Goal: Task Accomplishment & Management: Complete application form

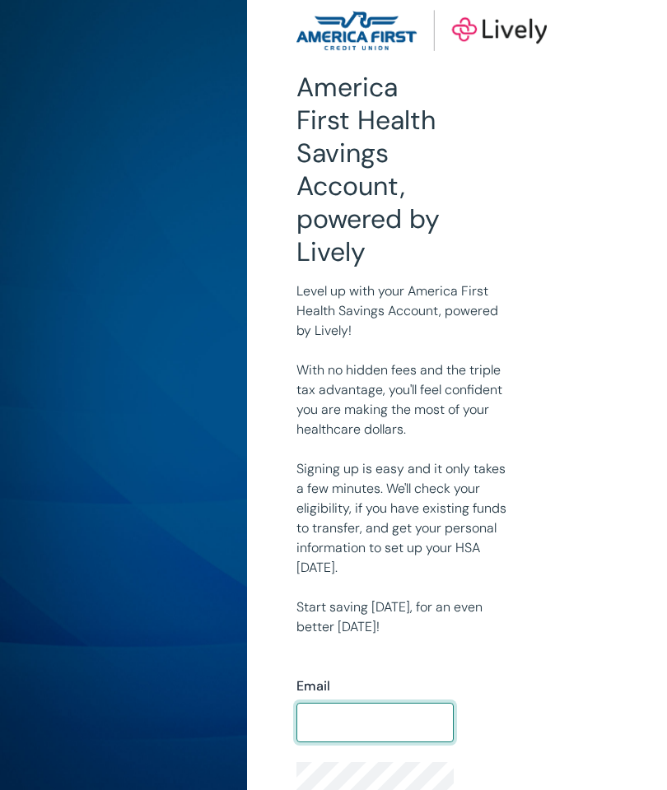
scroll to position [146, 0]
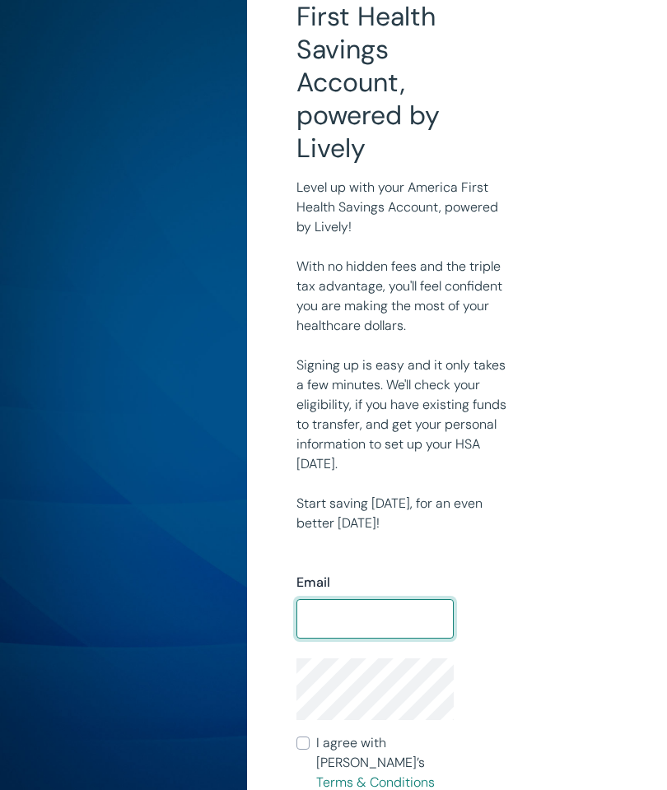
click at [404, 624] on input "Email" at bounding box center [374, 618] width 157 height 33
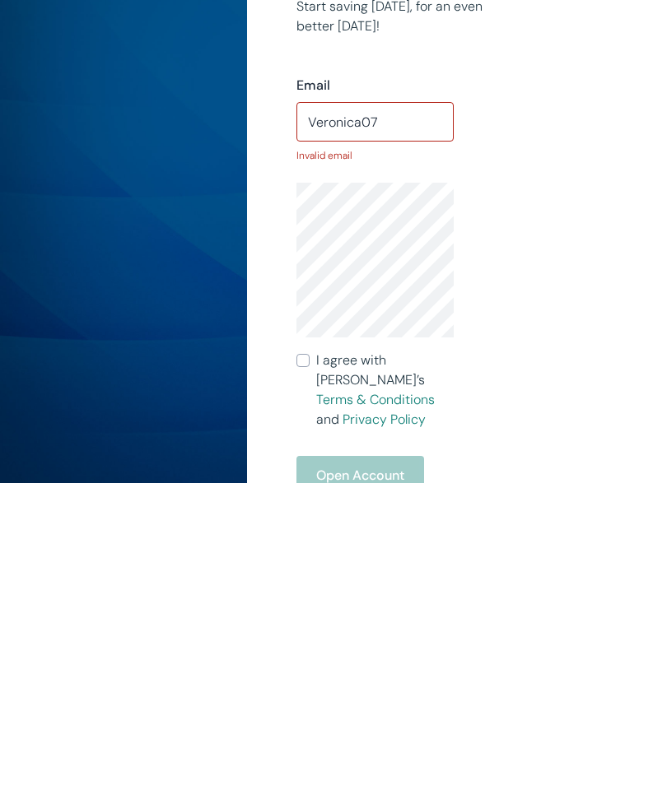
scroll to position [377, 0]
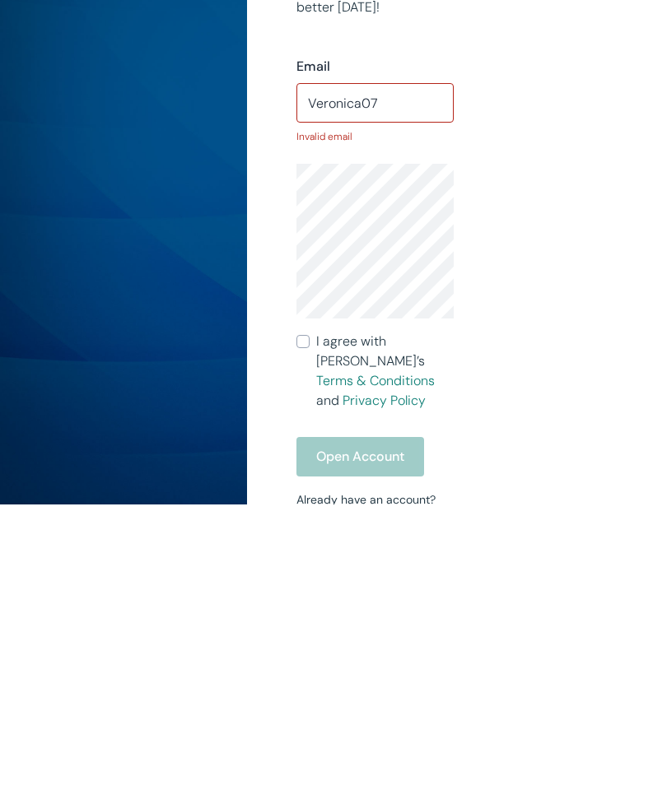
click at [401, 372] on input "Veronica07" at bounding box center [374, 388] width 157 height 33
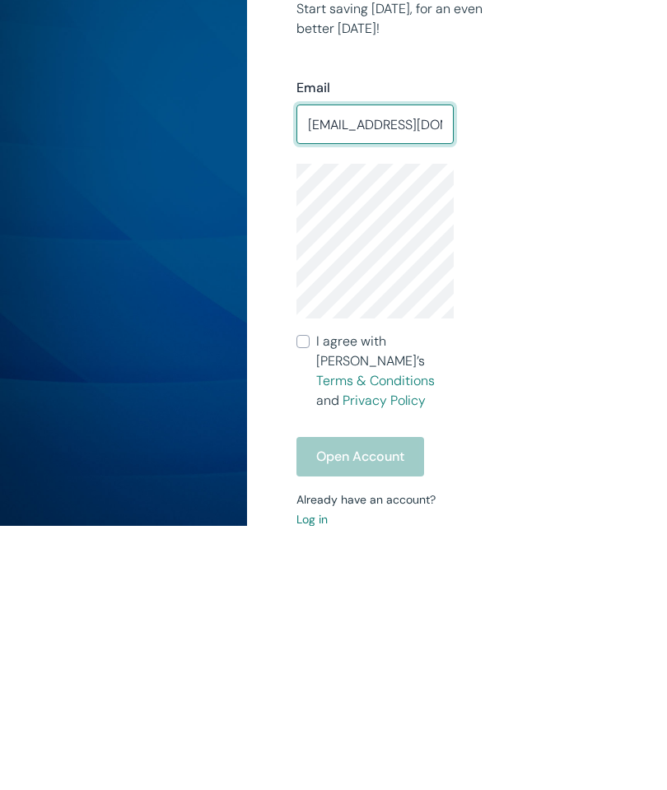
type input "[EMAIL_ADDRESS][DOMAIN_NAME]"
click at [378, 701] on div "Open Account" at bounding box center [374, 720] width 157 height 39
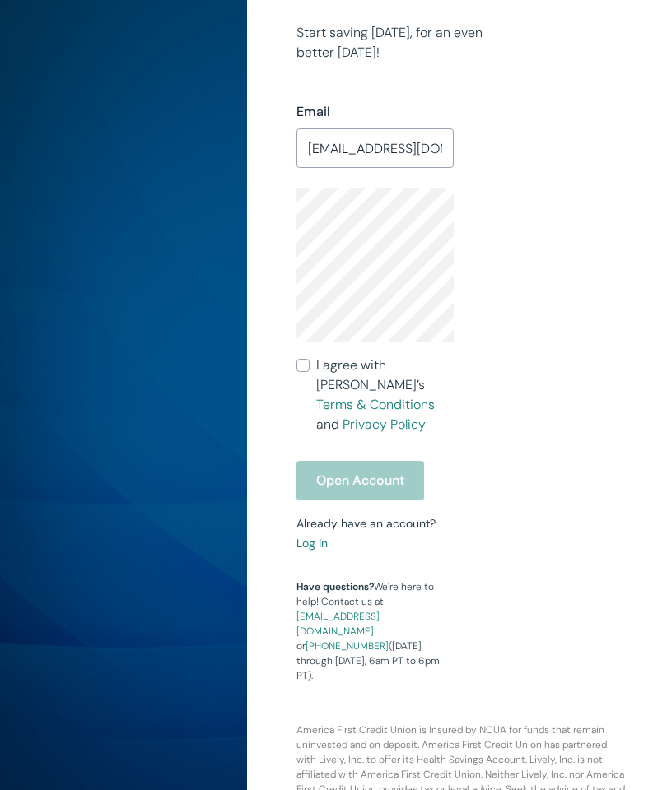
click at [301, 360] on input "I agree with Lively’s Terms & Conditions and Privacy Policy" at bounding box center [302, 365] width 13 height 13
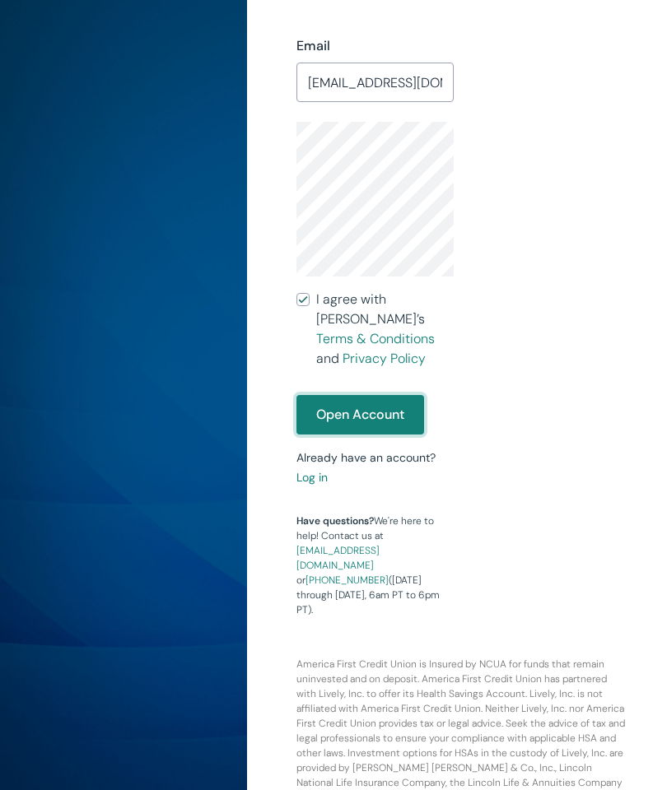
click at [398, 397] on button "Open Account" at bounding box center [360, 414] width 128 height 39
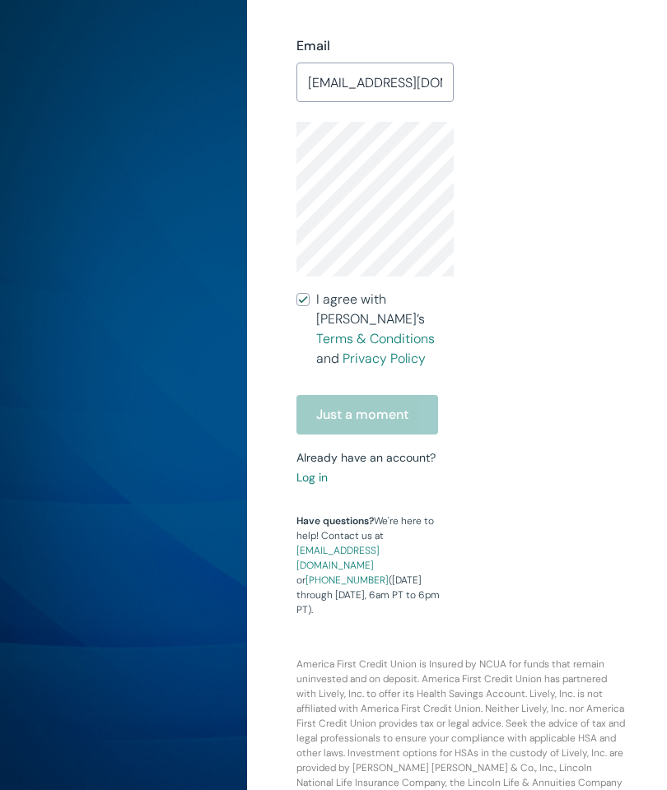
click at [392, 401] on div "Just a moment" at bounding box center [374, 414] width 157 height 39
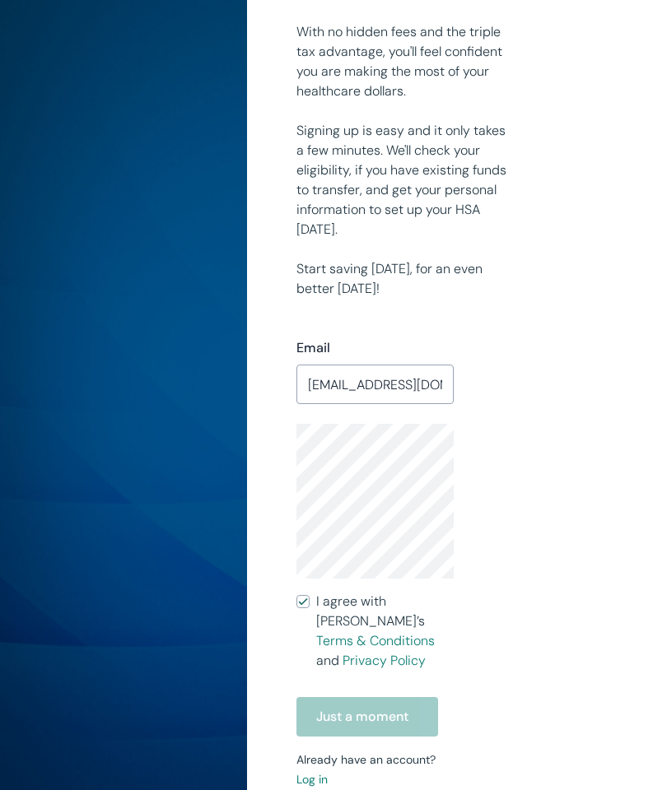
scroll to position [383, 0]
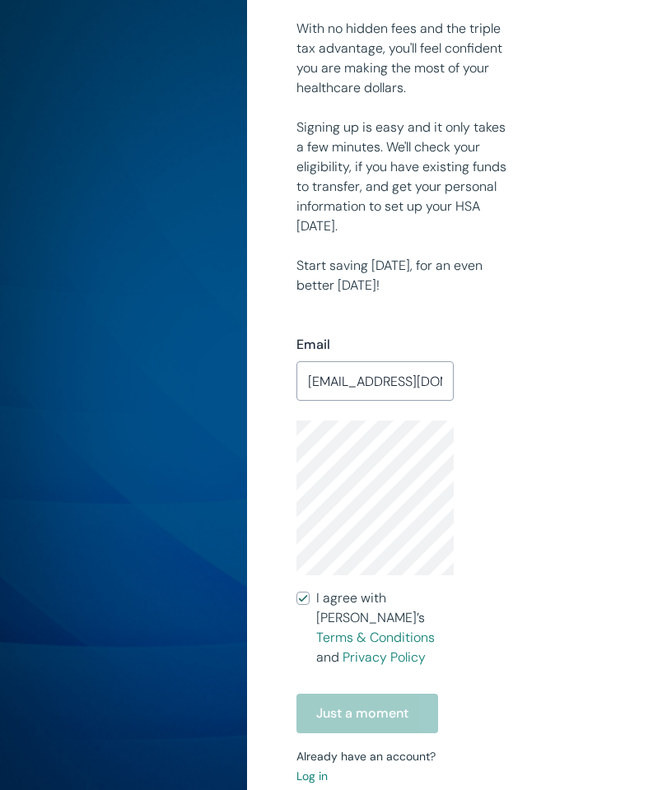
click at [384, 694] on div "Just a moment" at bounding box center [374, 713] width 157 height 39
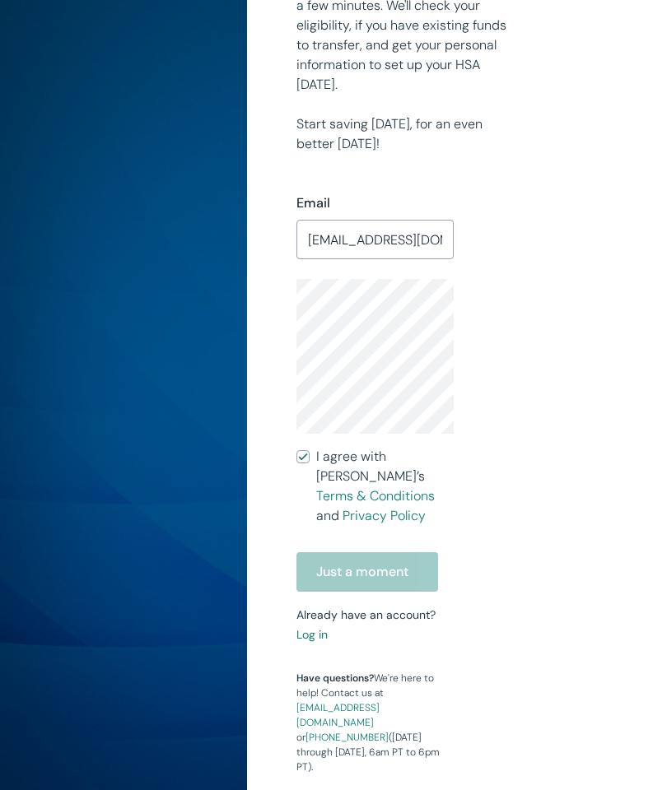
scroll to position [527, 0]
click at [405, 551] on div "Just a moment" at bounding box center [374, 570] width 157 height 39
click at [406, 551] on div "Just a moment" at bounding box center [374, 570] width 157 height 39
click at [307, 457] on input "I agree with Lively’s Terms & Conditions and Privacy Policy" at bounding box center [302, 455] width 13 height 13
click at [305, 459] on input "I agree with Lively’s Terms & Conditions and Privacy Policy" at bounding box center [302, 455] width 13 height 13
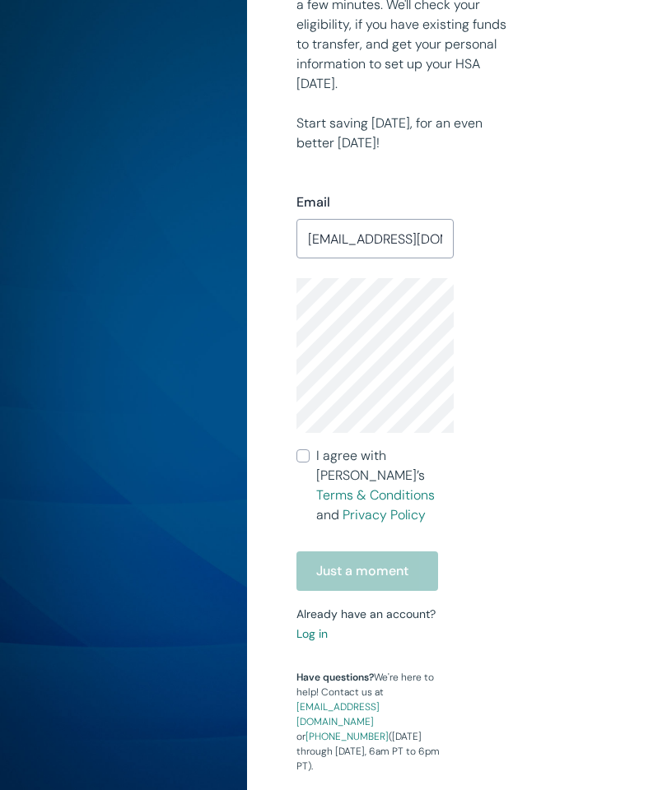
checkbox input "true"
click at [404, 239] on input "[EMAIL_ADDRESS][DOMAIN_NAME]" at bounding box center [374, 238] width 157 height 33
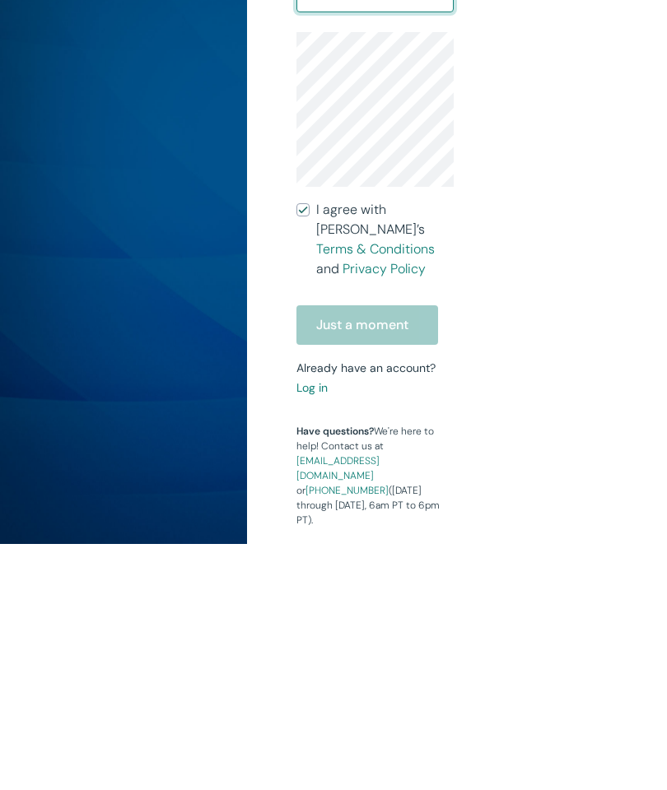
scroll to position [552, 0]
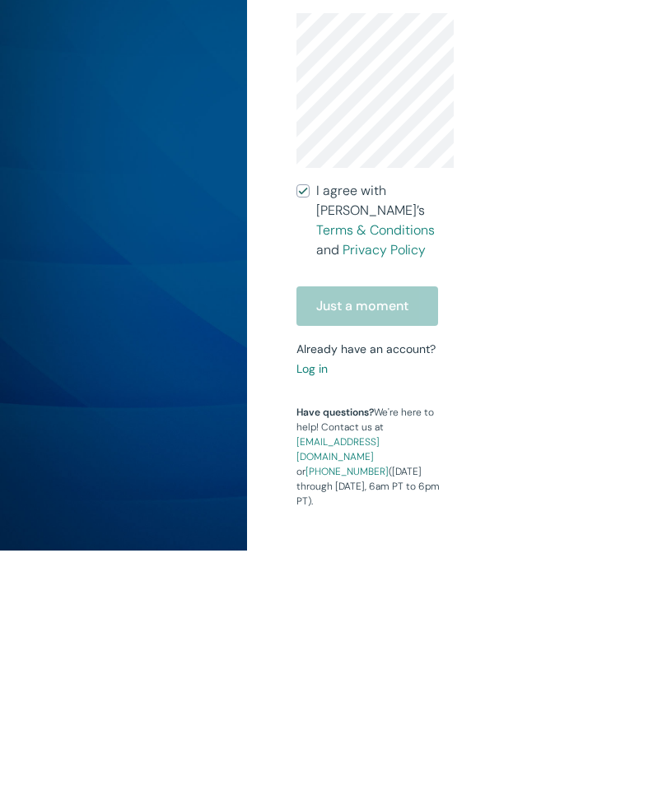
click at [408, 526] on div "Just a moment" at bounding box center [374, 545] width 157 height 39
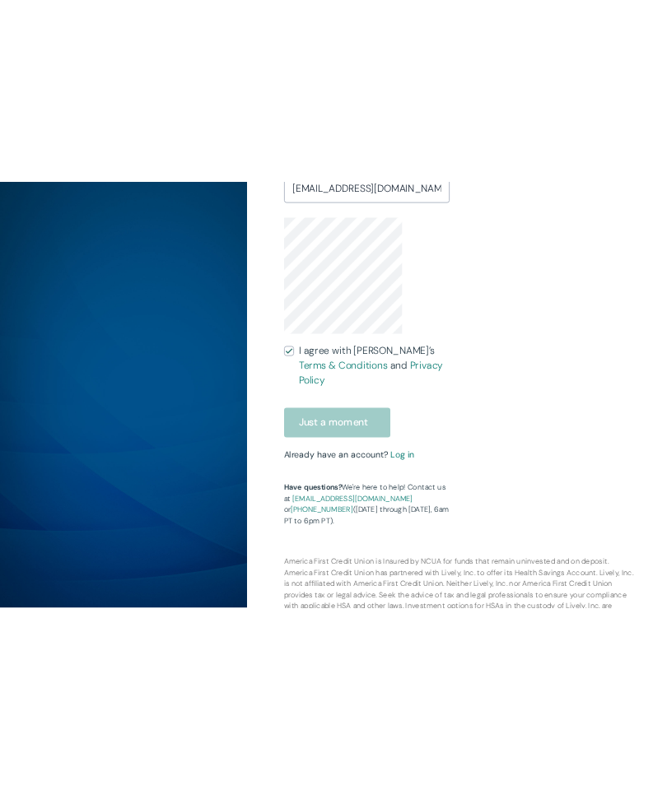
scroll to position [370, 0]
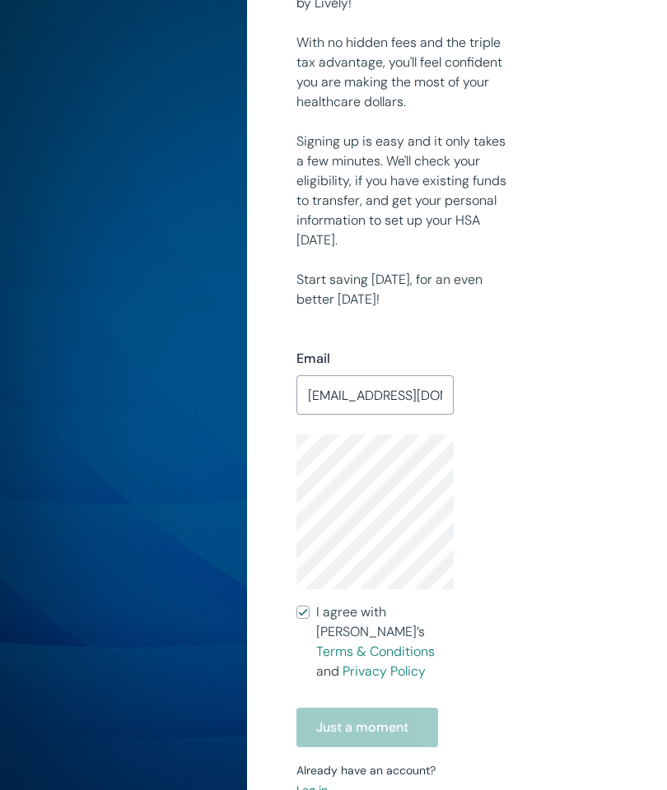
click at [387, 709] on div "Just a moment" at bounding box center [374, 727] width 157 height 39
click at [369, 708] on div "Just a moment" at bounding box center [374, 727] width 157 height 39
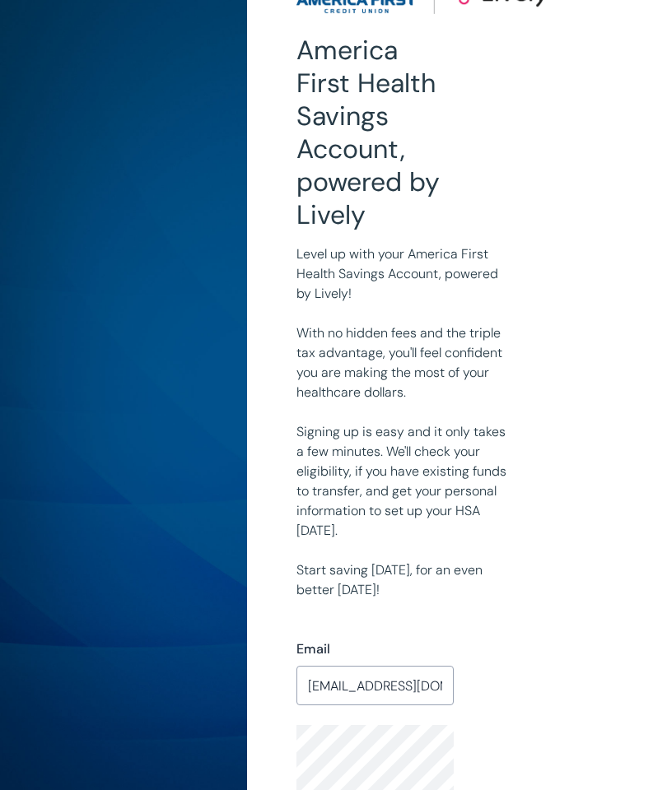
scroll to position [0, 0]
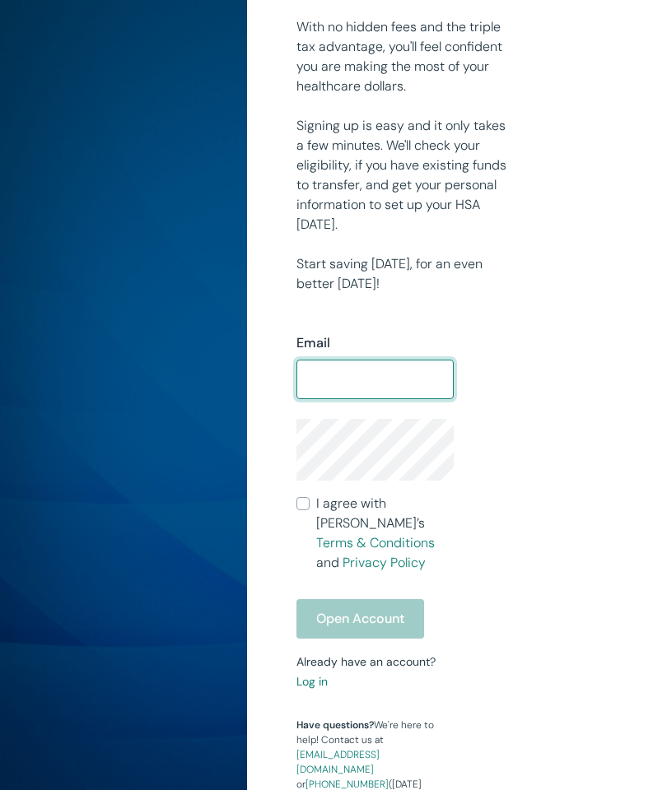
click at [372, 606] on form "Email ​ I agree with Lively’s Terms & Conditions and Privacy Policy Open Account" at bounding box center [374, 486] width 157 height 305
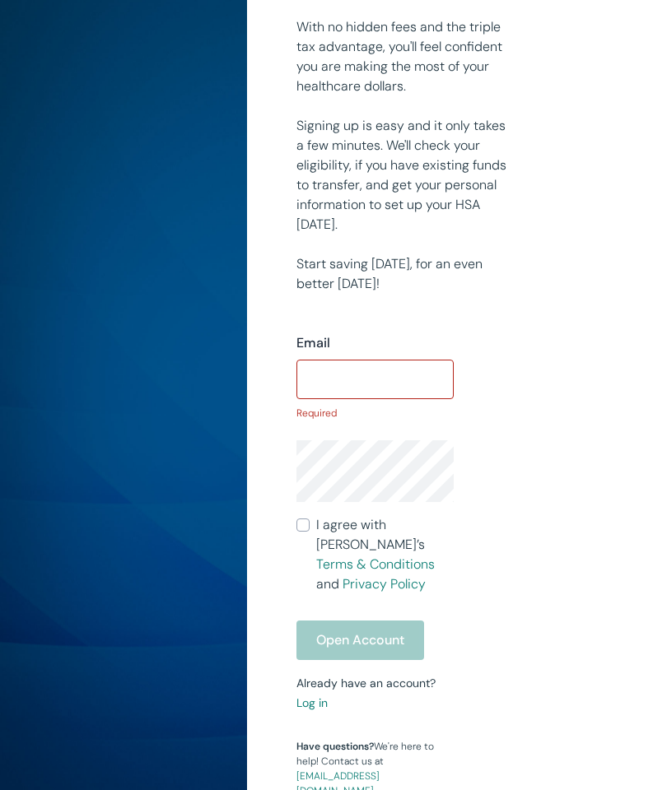
scroll to position [386, 0]
click at [378, 383] on input "Email" at bounding box center [374, 379] width 157 height 33
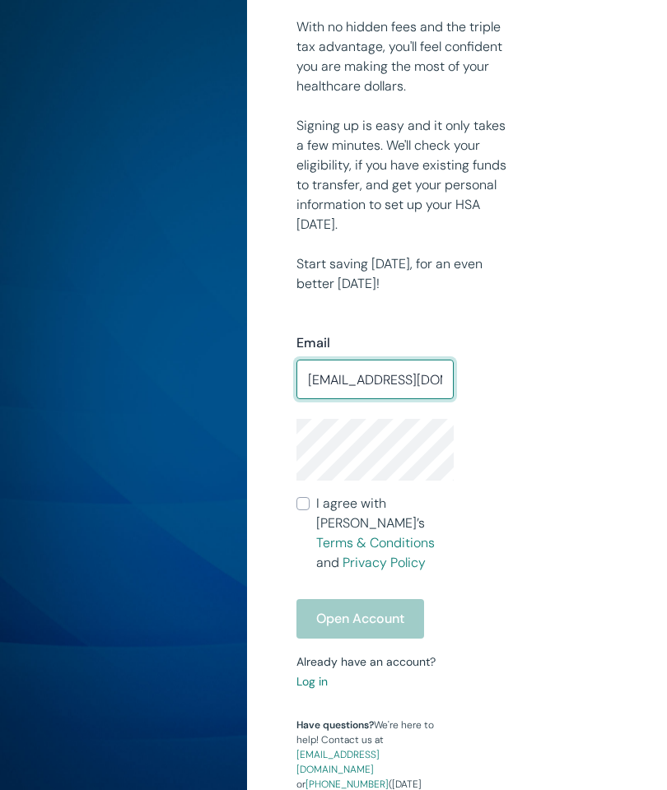
type input "[EMAIL_ADDRESS][DOMAIN_NAME]"
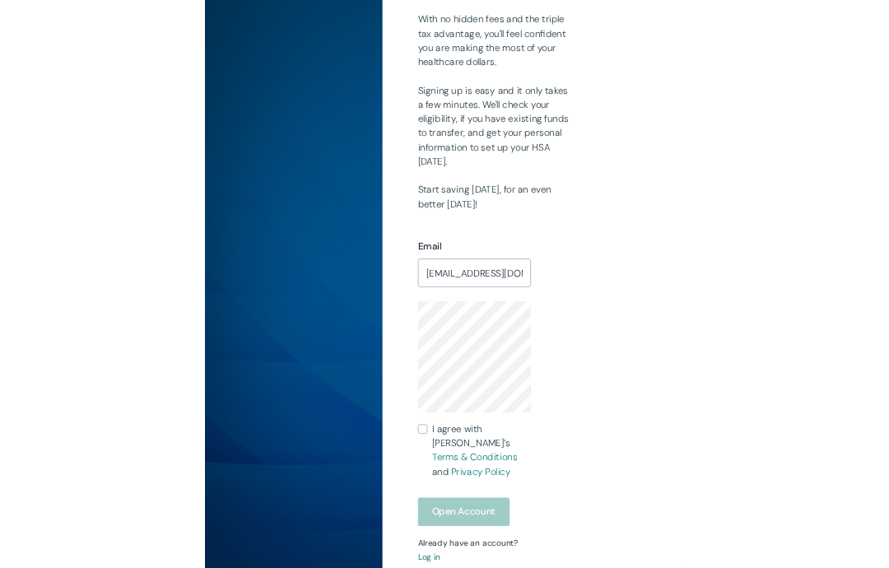
scroll to position [452, 0]
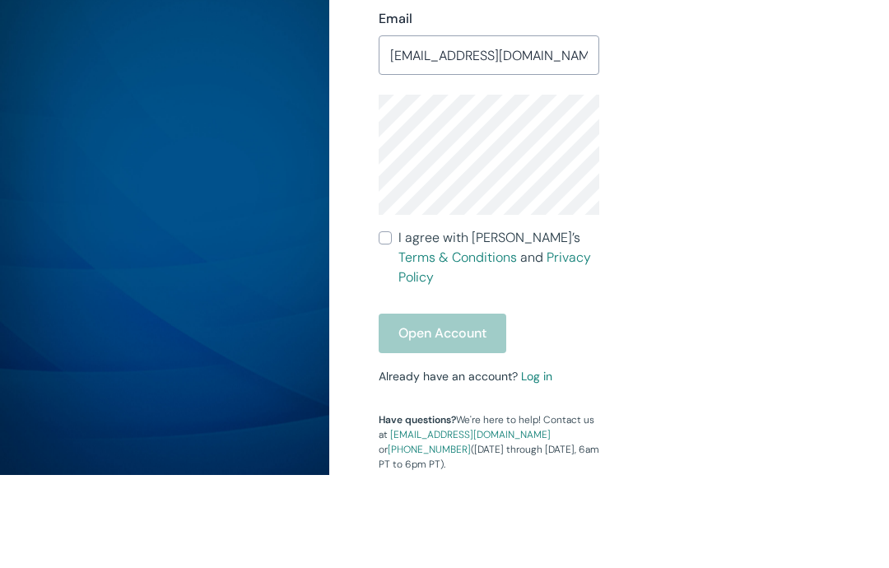
click at [666, 108] on div "Email Veronicaschneider07@yahoo.com ​ I agree with Lively’s Terms & Conditions …" at bounding box center [599, 314] width 481 height 502
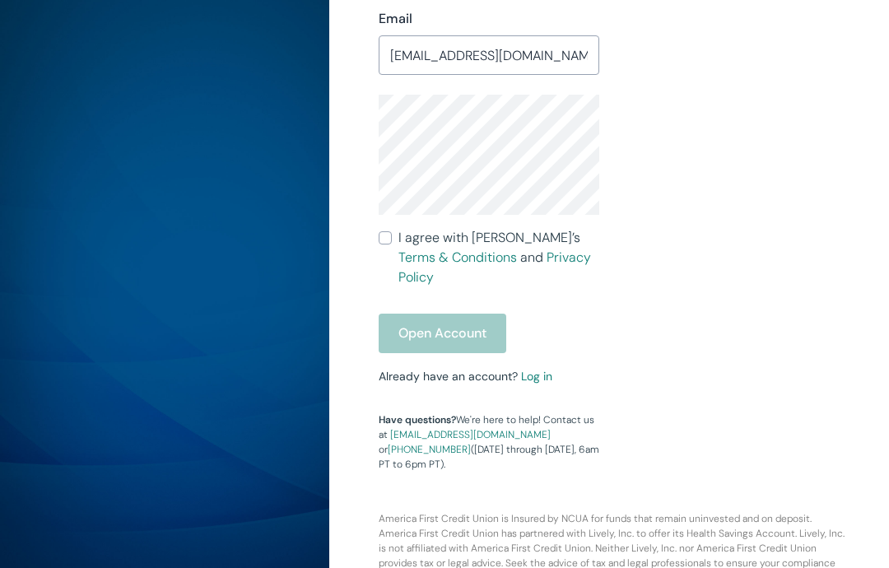
click at [397, 230] on label "I agree with Lively’s Terms & Conditions and Privacy Policy" at bounding box center [489, 257] width 221 height 59
click at [392, 231] on input "I agree with Lively’s Terms & Conditions and Privacy Policy" at bounding box center [385, 237] width 13 height 13
checkbox input "true"
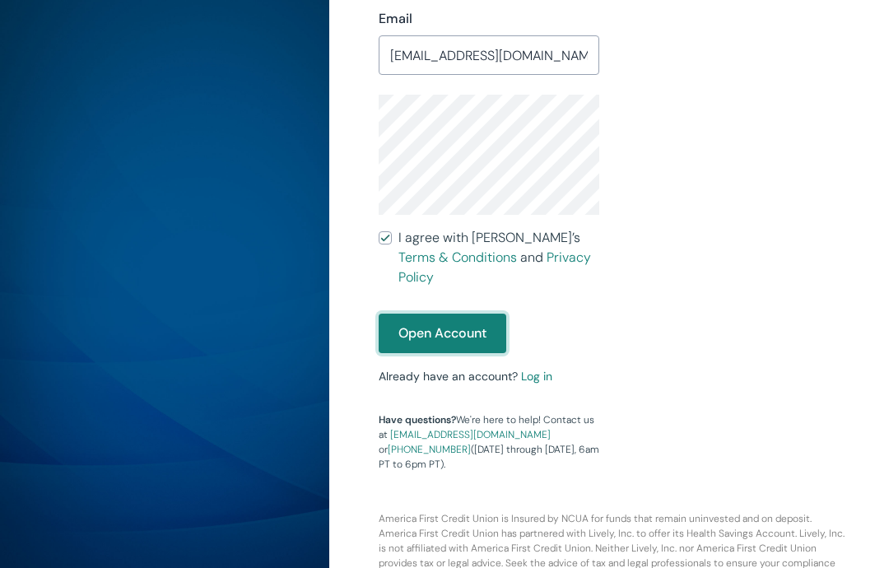
click at [458, 314] on button "Open Account" at bounding box center [443, 333] width 128 height 39
